Goal: Transaction & Acquisition: Purchase product/service

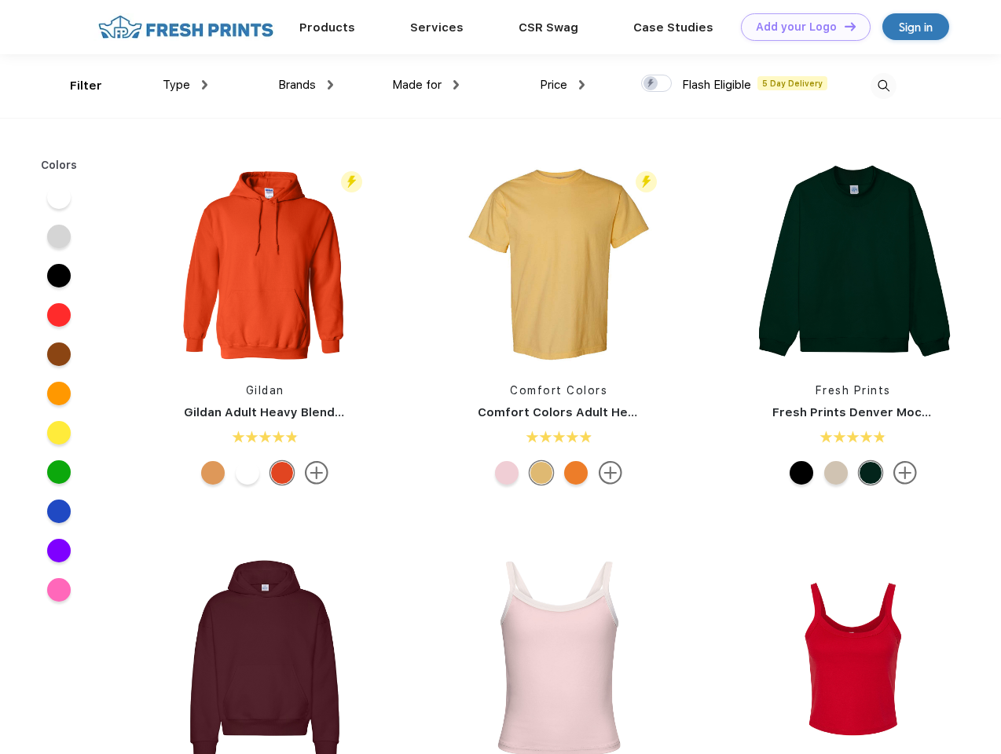
click at [800, 27] on link "Add your Logo Design Tool" at bounding box center [806, 26] width 130 height 27
click at [0, 0] on div "Design Tool" at bounding box center [0, 0] width 0 height 0
click at [843, 26] on link "Add your Logo Design Tool" at bounding box center [806, 26] width 130 height 27
click at [75, 86] on div "Filter" at bounding box center [86, 86] width 32 height 18
click at [185, 85] on span "Type" at bounding box center [176, 85] width 27 height 14
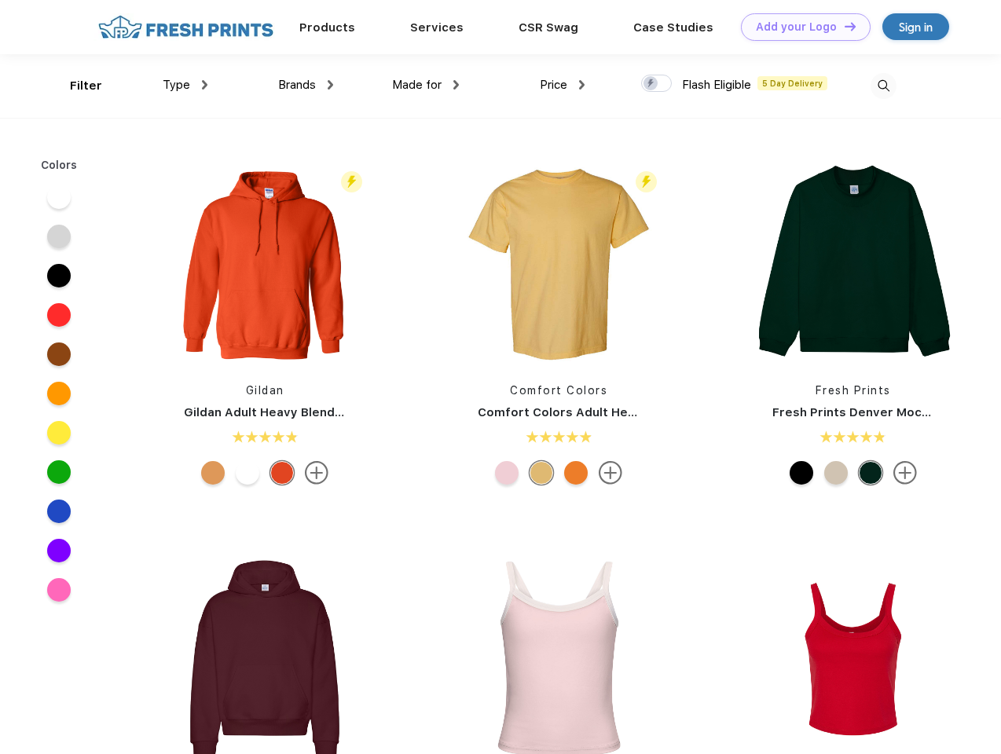
click at [306, 85] on span "Brands" at bounding box center [297, 85] width 38 height 14
click at [426, 85] on span "Made for" at bounding box center [416, 85] width 49 height 14
click at [562, 85] on span "Price" at bounding box center [553, 85] width 27 height 14
click at [657, 84] on div at bounding box center [656, 83] width 31 height 17
click at [651, 84] on input "checkbox" at bounding box center [646, 79] width 10 height 10
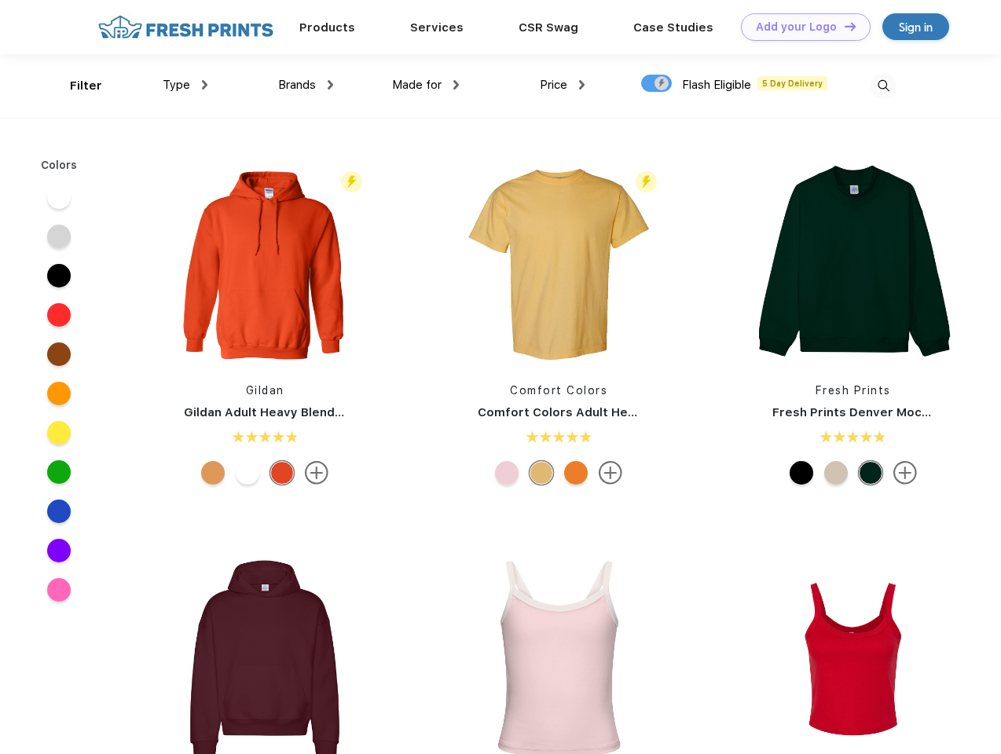
click at [883, 86] on img at bounding box center [883, 86] width 26 height 26
